Goal: Task Accomplishment & Management: Use online tool/utility

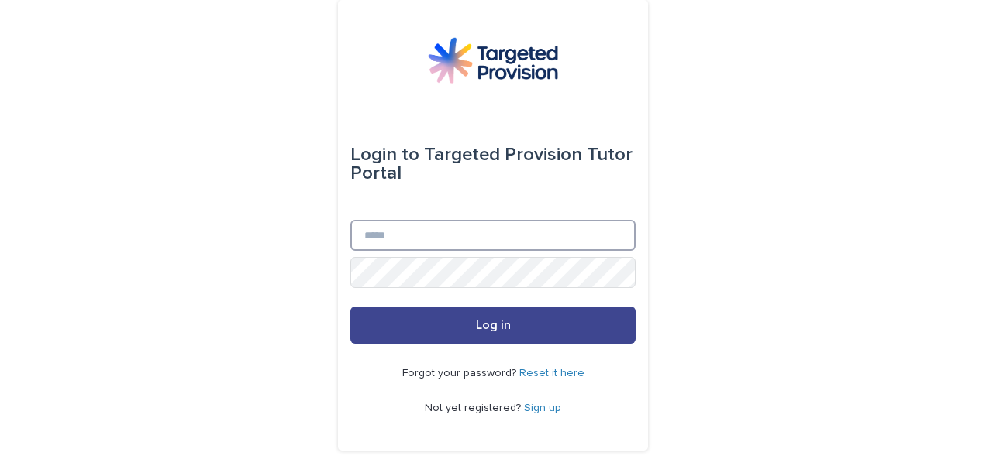
type input "**********"
click at [465, 322] on button "Log in" at bounding box center [492, 325] width 285 height 37
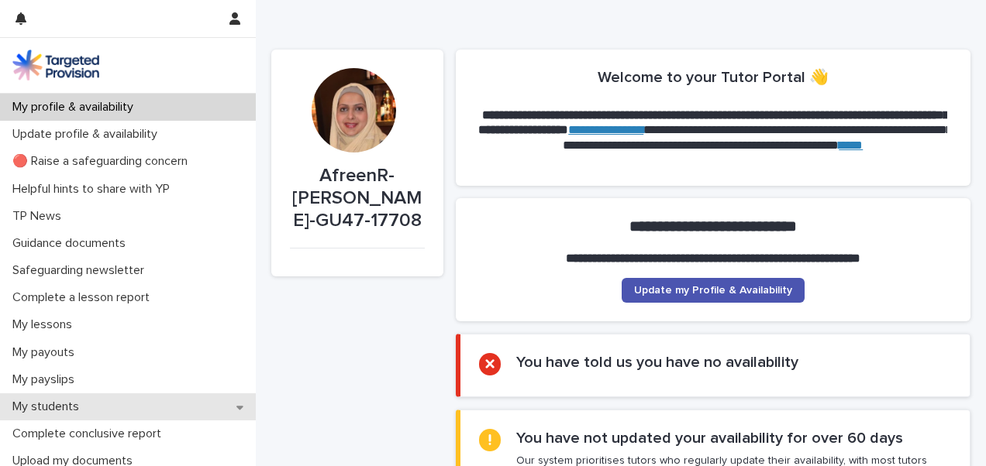
click at [223, 411] on div "My students" at bounding box center [128, 407] width 256 height 27
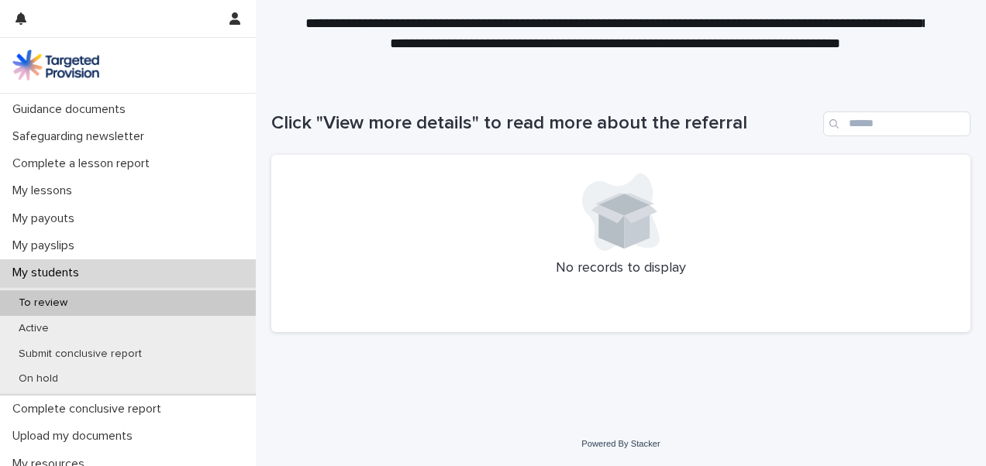
scroll to position [227, 0]
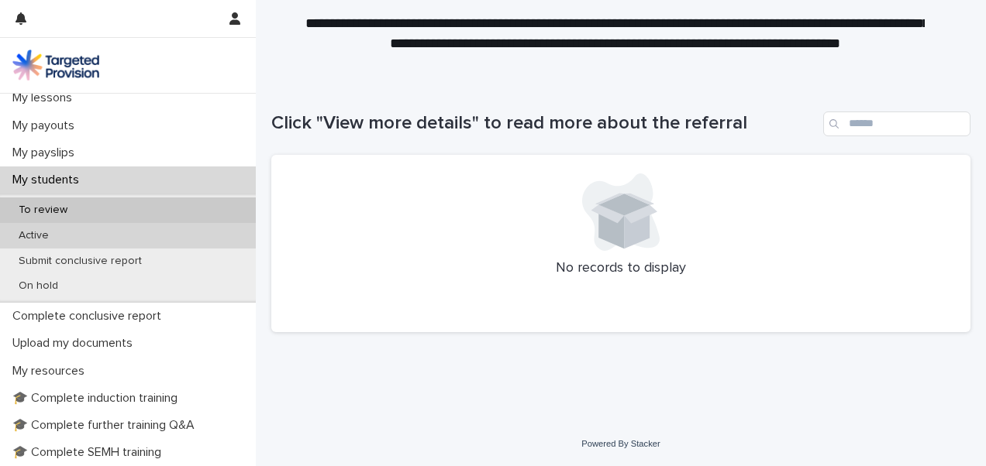
click at [158, 228] on div "Active" at bounding box center [128, 236] width 256 height 26
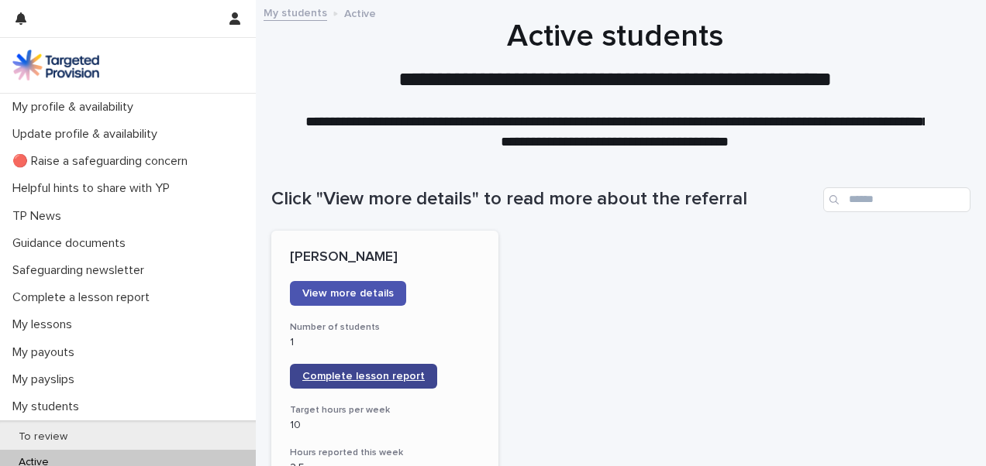
click at [334, 372] on span "Complete lesson report" at bounding box center [363, 376] width 122 height 11
